Goal: Navigation & Orientation: Find specific page/section

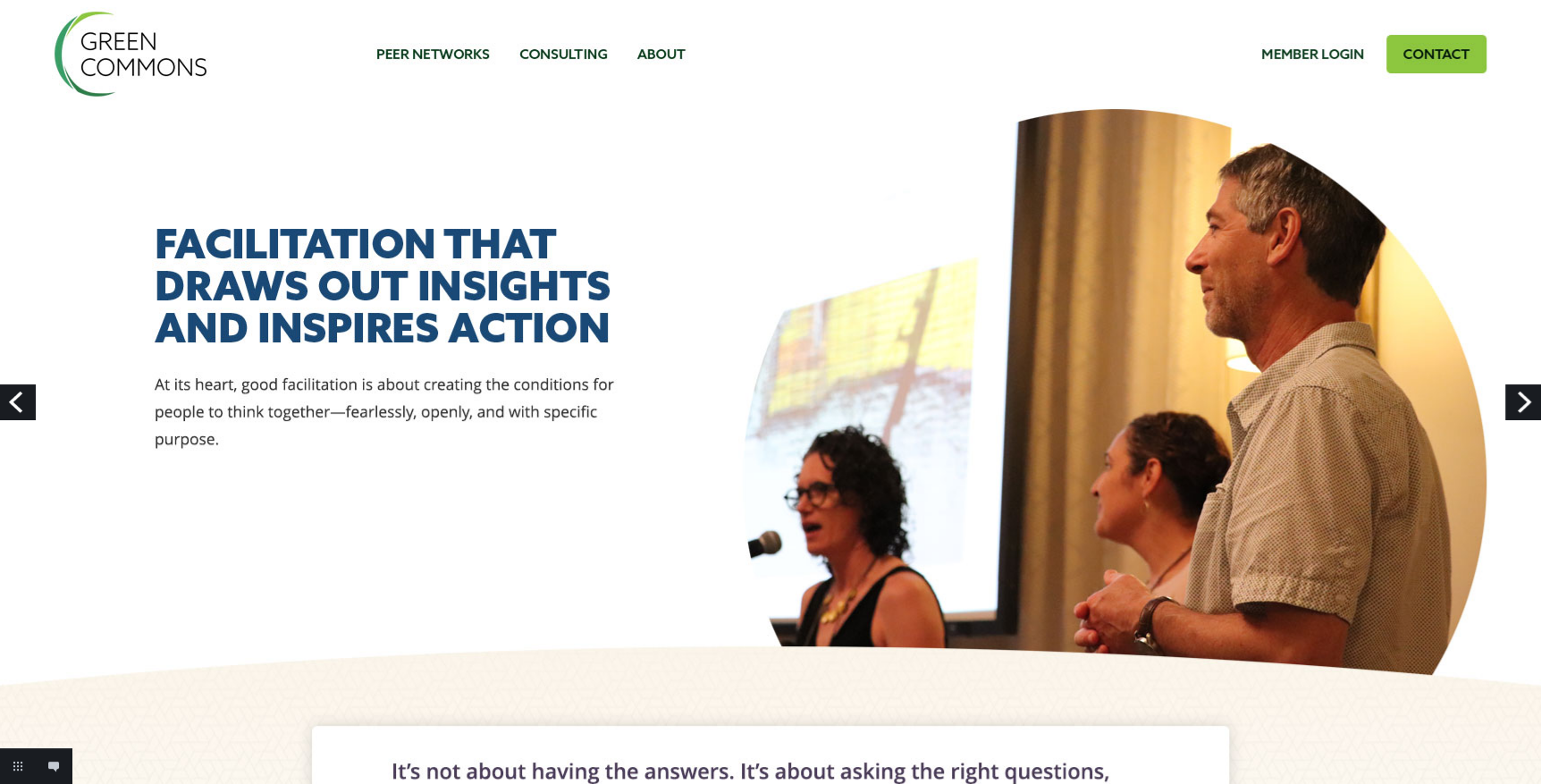
click at [1032, 403] on link "Next" at bounding box center [1523, 402] width 35 height 35
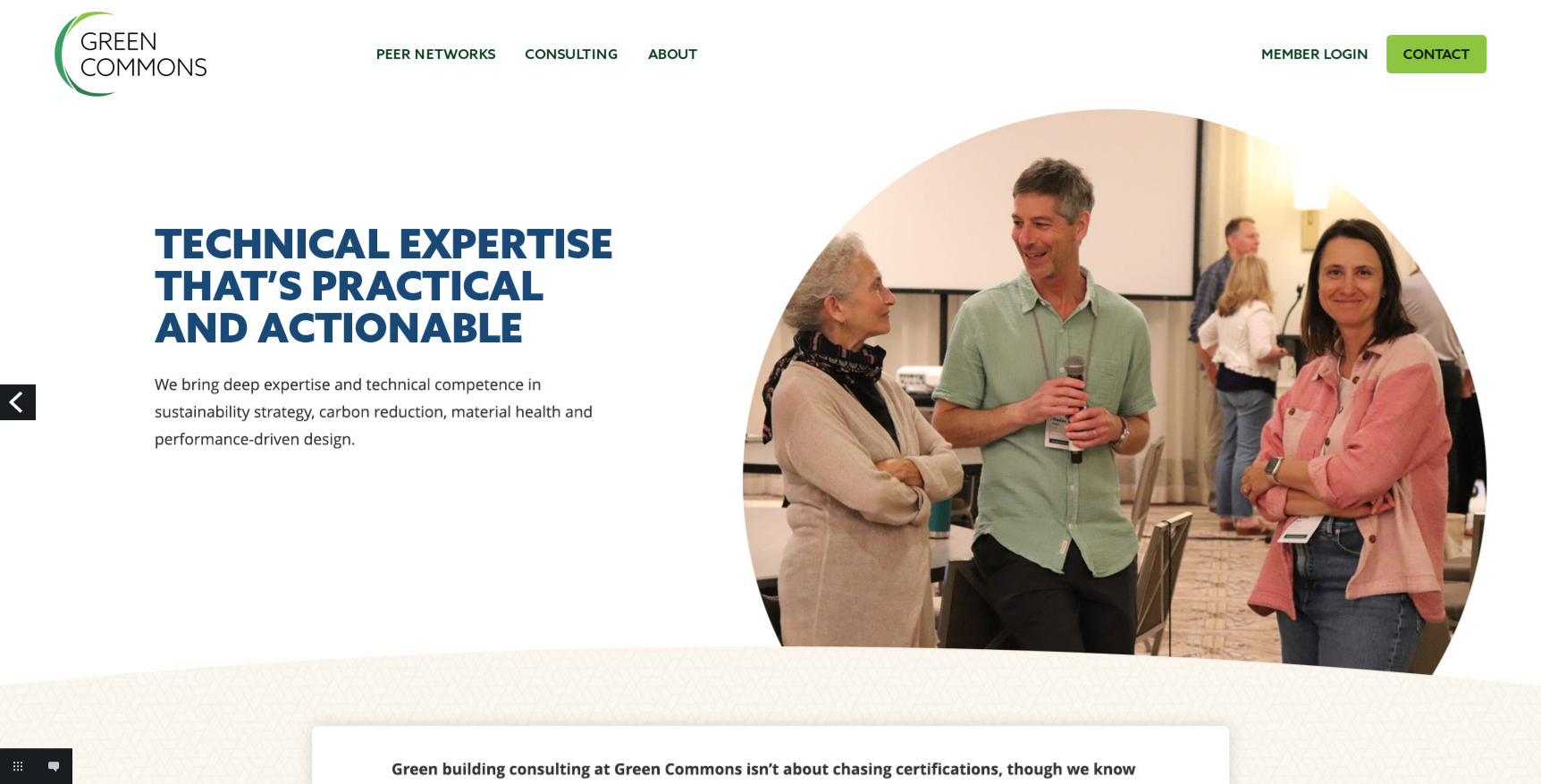
click at [15, 400] on link "Previous" at bounding box center [18, 402] width 35 height 35
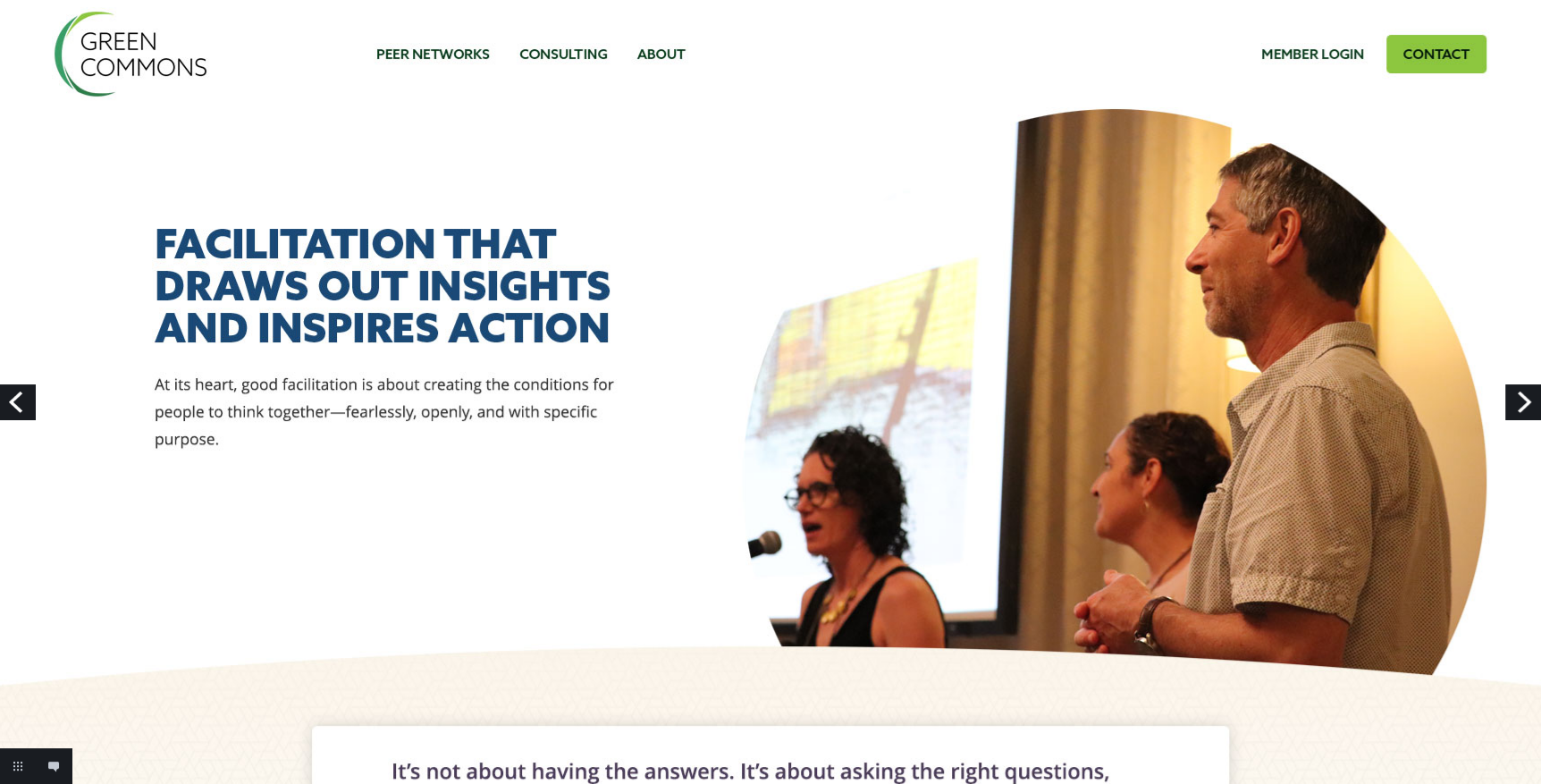
click at [15, 400] on link "Previous" at bounding box center [18, 402] width 35 height 35
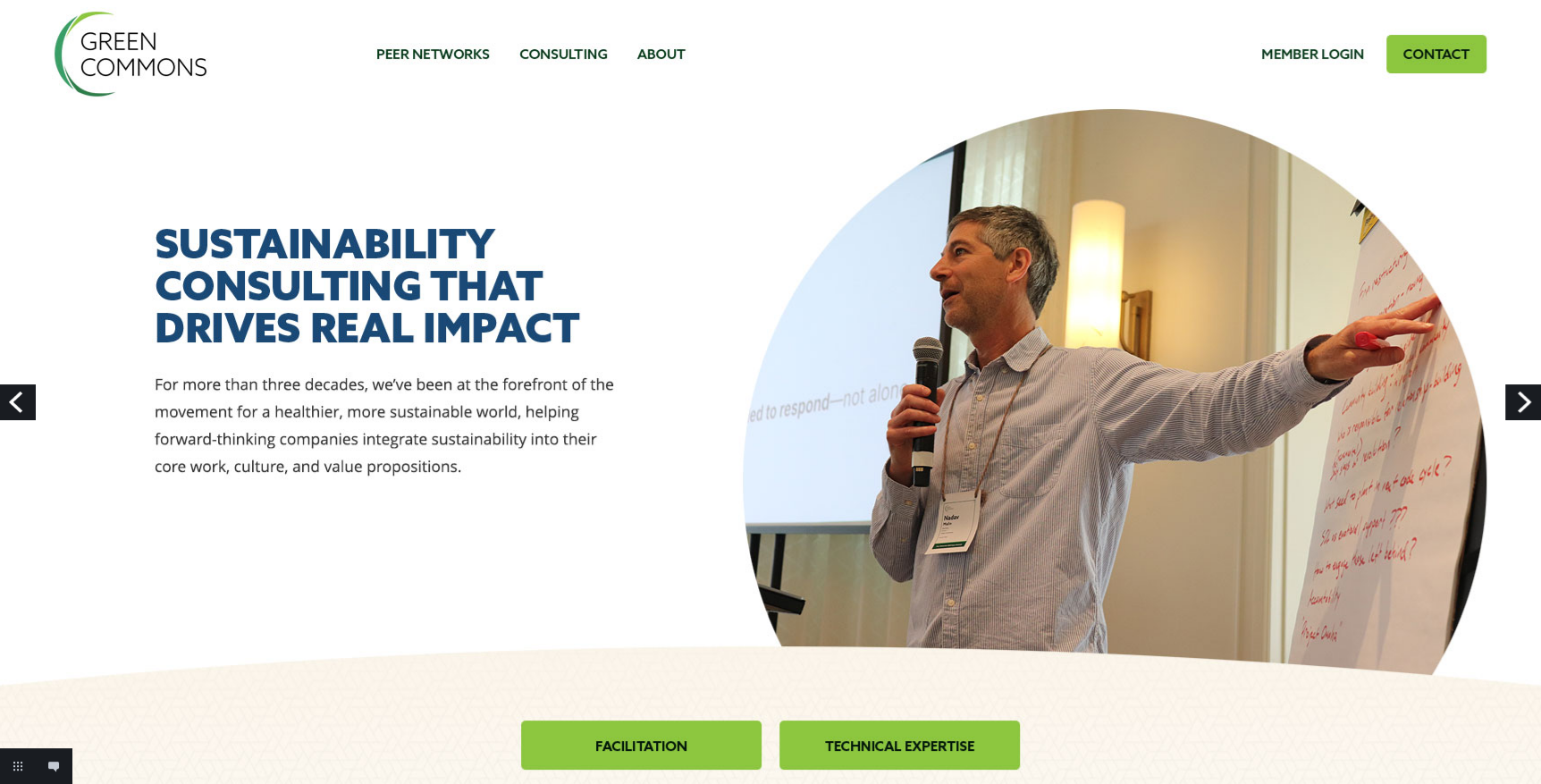
click at [1524, 405] on link "Next" at bounding box center [1523, 402] width 35 height 35
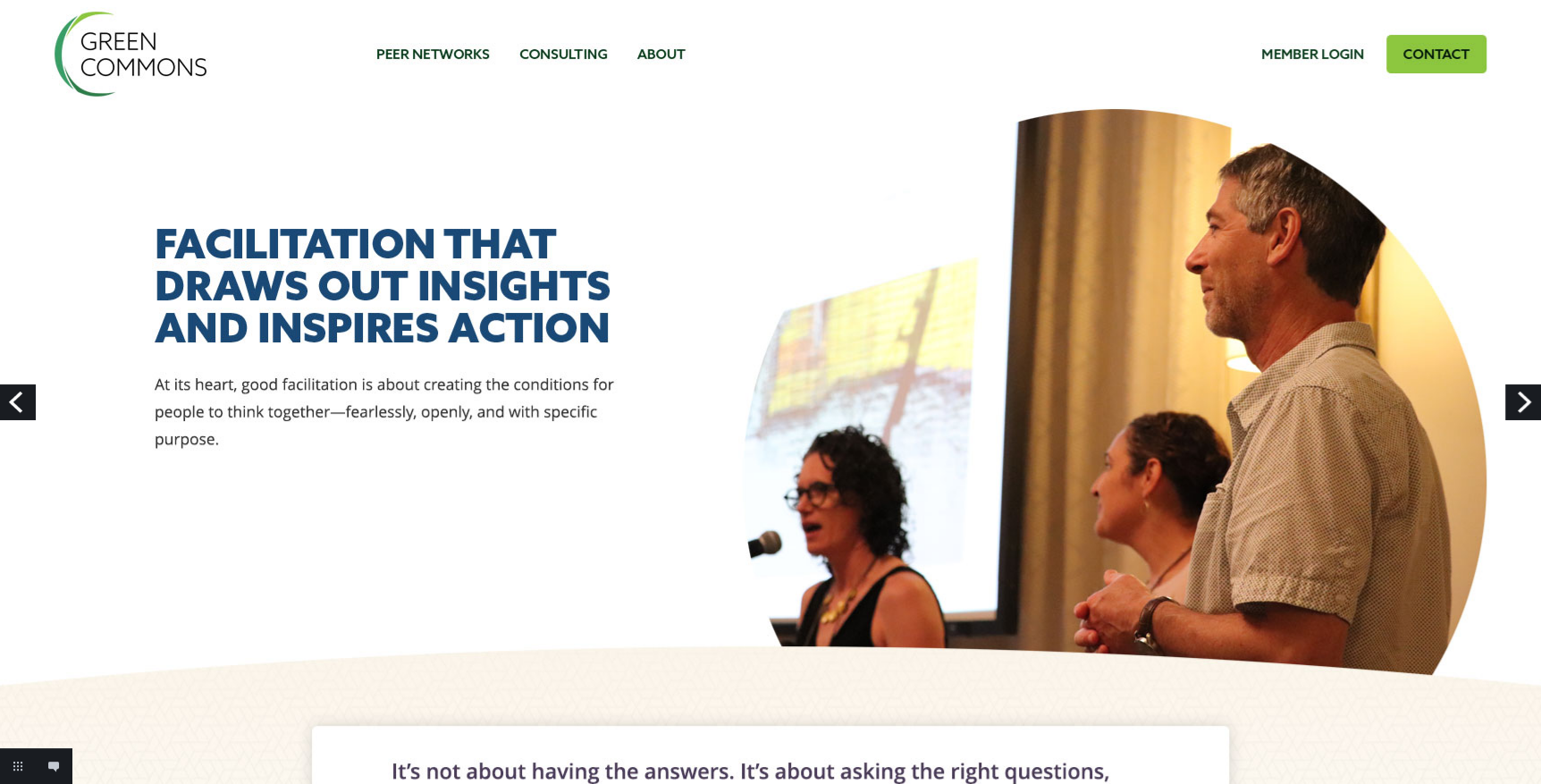
click at [1524, 405] on link "Next" at bounding box center [1523, 402] width 35 height 35
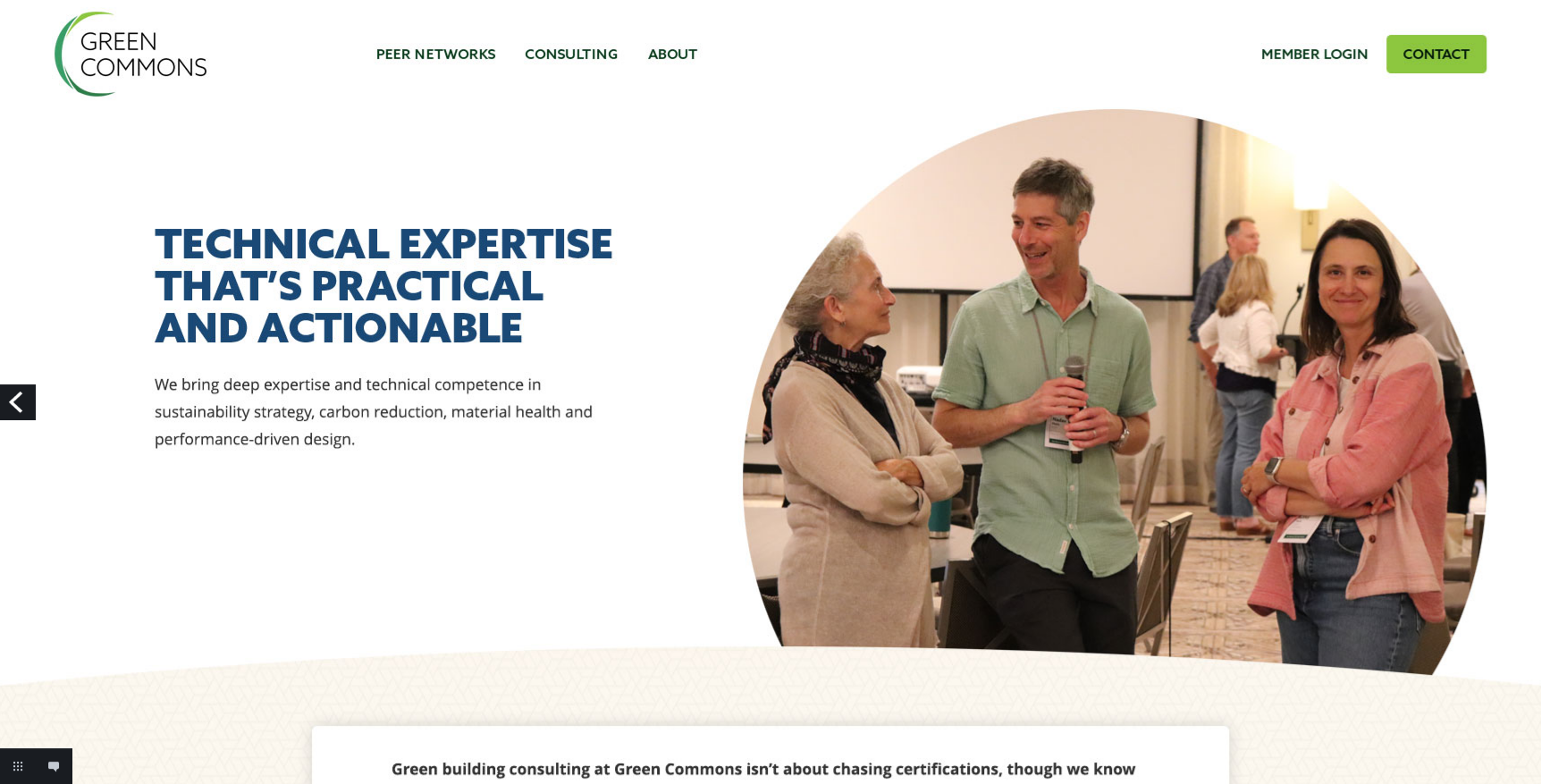
click at [25, 408] on link "Previous" at bounding box center [18, 402] width 35 height 35
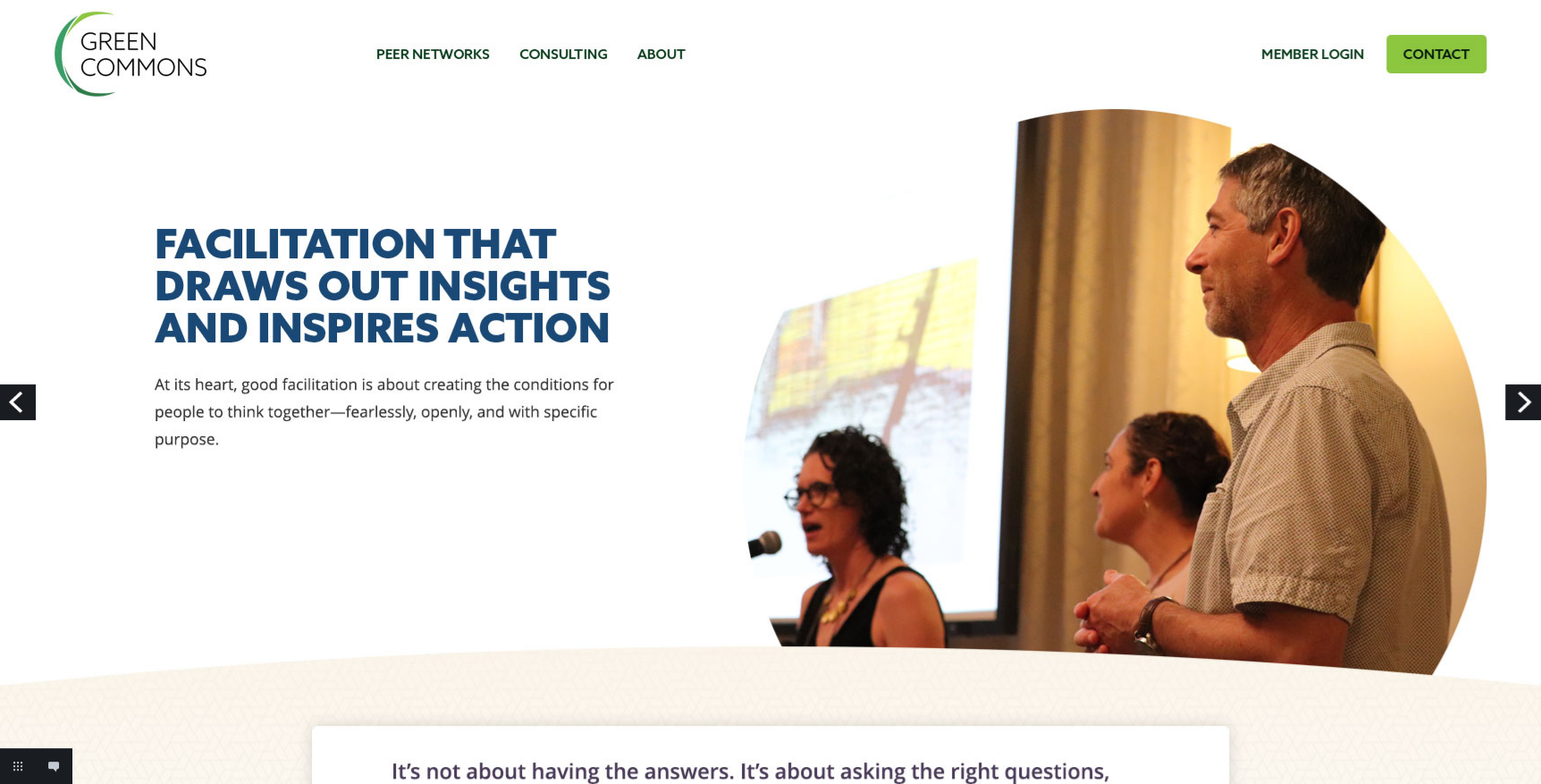
click at [25, 405] on link "Previous" at bounding box center [18, 402] width 35 height 35
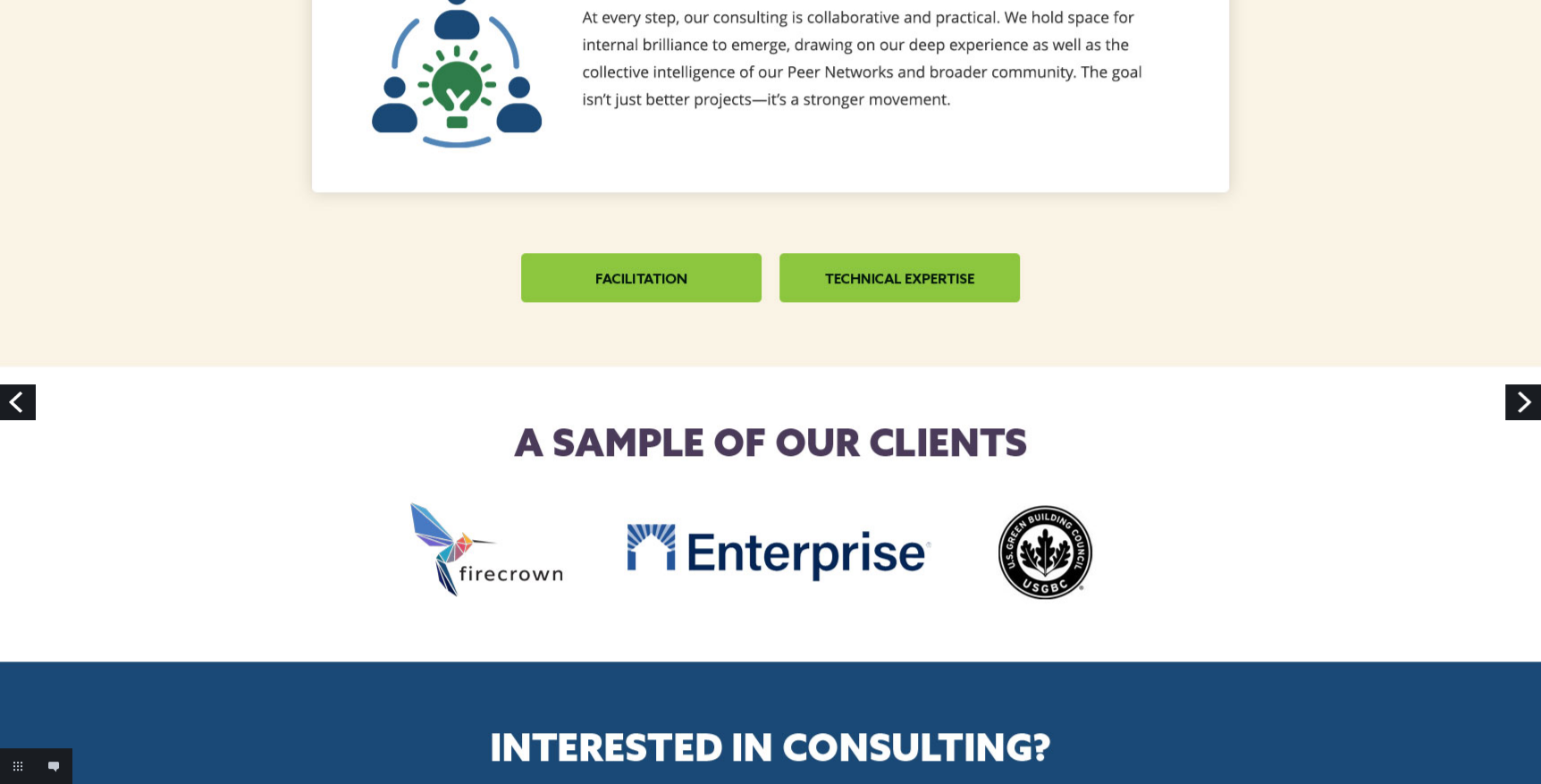
scroll to position [1536, 0]
